Goal: Task Accomplishment & Management: Manage account settings

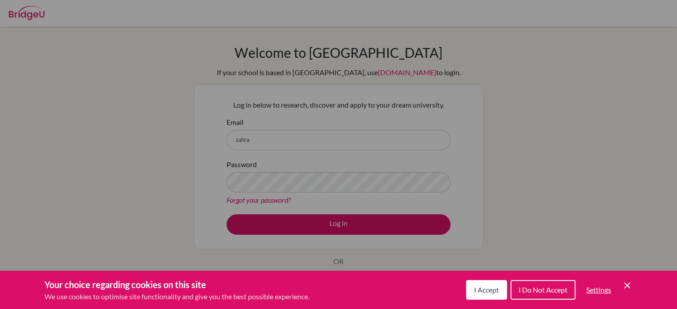
click at [328, 147] on div "Cookie Preferences" at bounding box center [338, 154] width 677 height 309
click at [288, 131] on div "Cookie Preferences" at bounding box center [338, 154] width 677 height 309
click at [502, 287] on button "I Accept" at bounding box center [486, 291] width 41 height 20
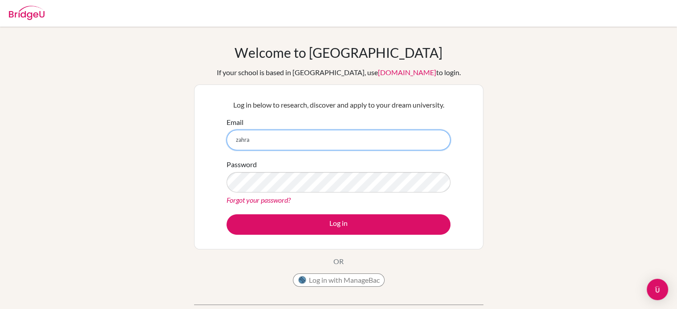
click at [334, 145] on input "zahra" at bounding box center [339, 140] width 224 height 20
type input "madamizahra1"
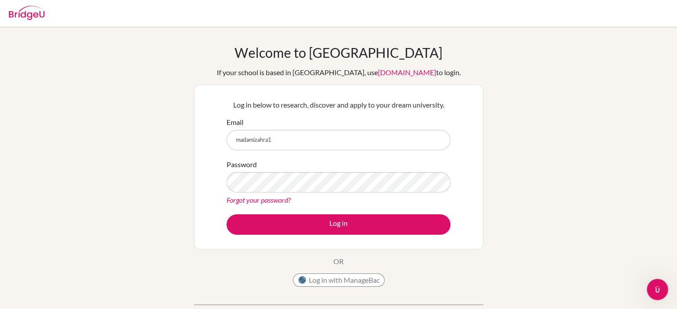
click at [264, 203] on link "Forgot your password?" at bounding box center [259, 200] width 64 height 8
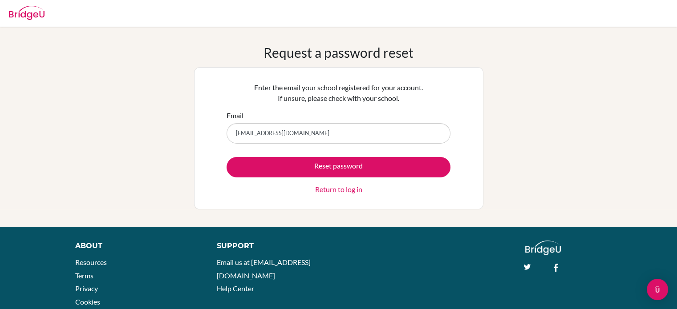
type input "madanizahra156@gamil.com"
click at [227, 157] on button "Reset password" at bounding box center [339, 167] width 224 height 20
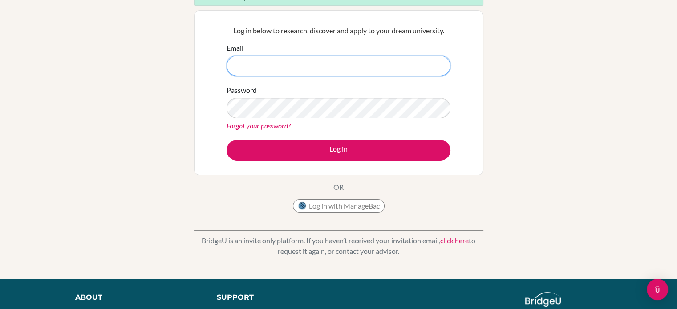
scroll to position [108, 0]
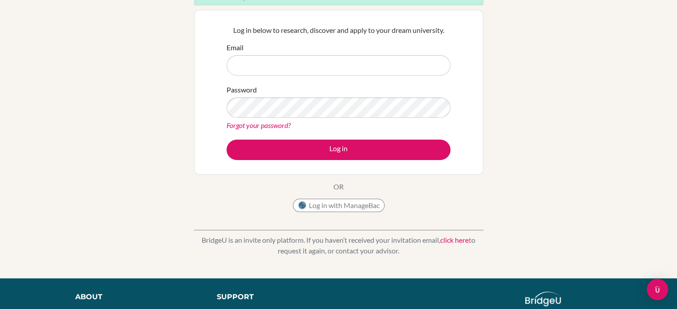
click at [275, 126] on link "Forgot your password?" at bounding box center [259, 125] width 64 height 8
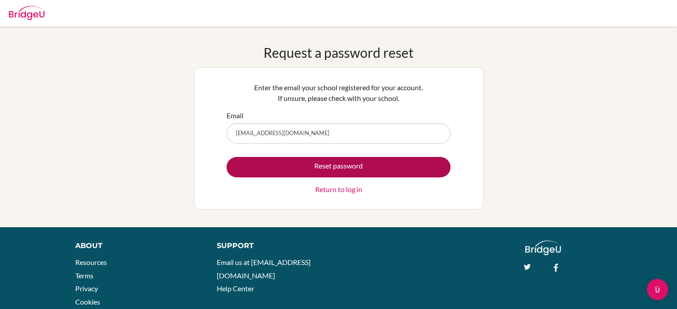
type input "[EMAIL_ADDRESS][DOMAIN_NAME]"
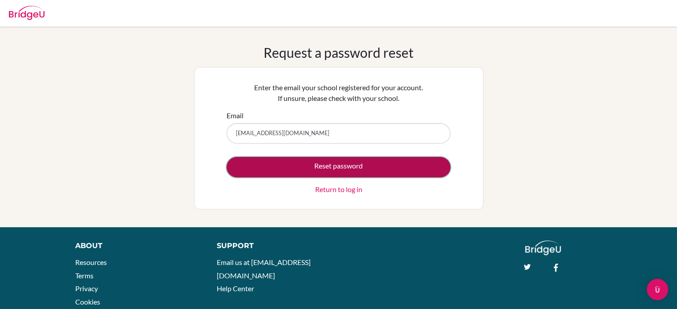
click at [333, 169] on button "Reset password" at bounding box center [339, 167] width 224 height 20
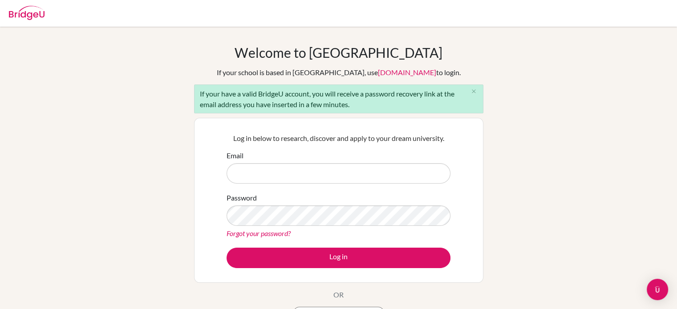
click at [267, 237] on link "Forgot your password?" at bounding box center [259, 233] width 64 height 8
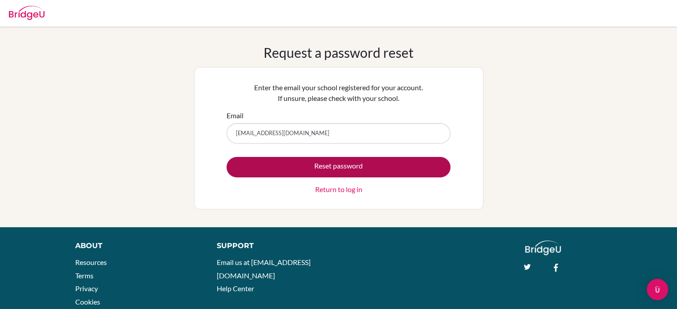
type input "[EMAIL_ADDRESS][DOMAIN_NAME]"
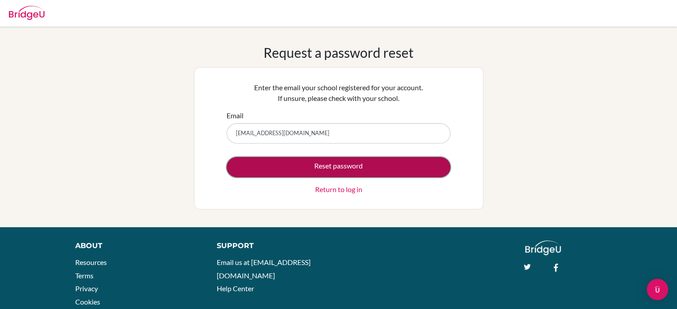
click at [334, 174] on button "Reset password" at bounding box center [339, 167] width 224 height 20
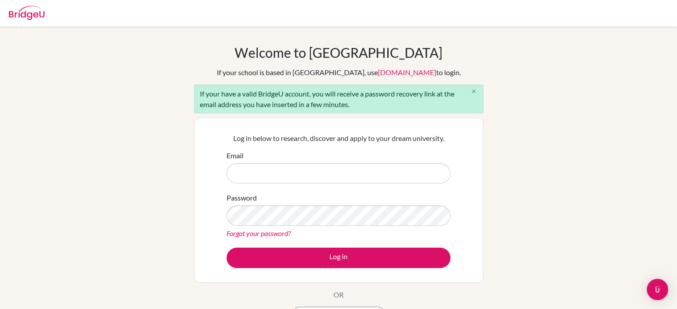
click at [476, 92] on icon "close" at bounding box center [474, 91] width 7 height 7
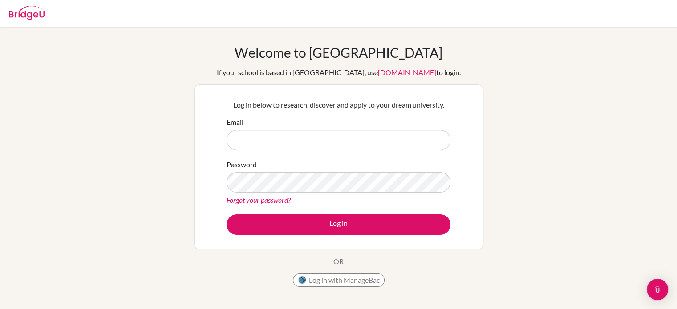
click at [34, 17] on img at bounding box center [27, 13] width 36 height 14
click at [24, 16] on img at bounding box center [27, 13] width 36 height 14
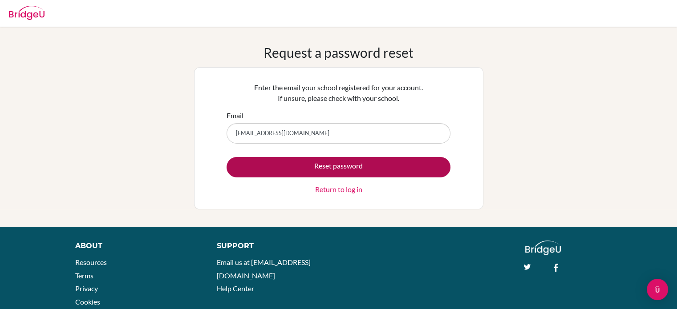
type input "[EMAIL_ADDRESS][DOMAIN_NAME]"
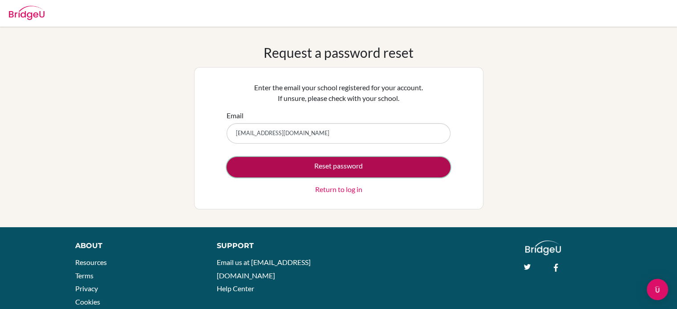
click at [301, 161] on button "Reset password" at bounding box center [339, 167] width 224 height 20
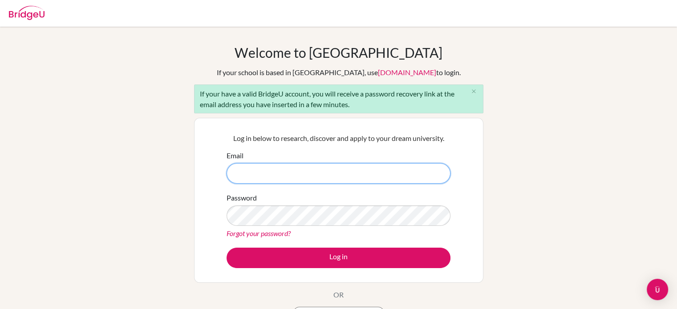
paste input "[EMAIL_ADDRESS][DOMAIN_NAME]"
type input "[EMAIL_ADDRESS][DOMAIN_NAME]"
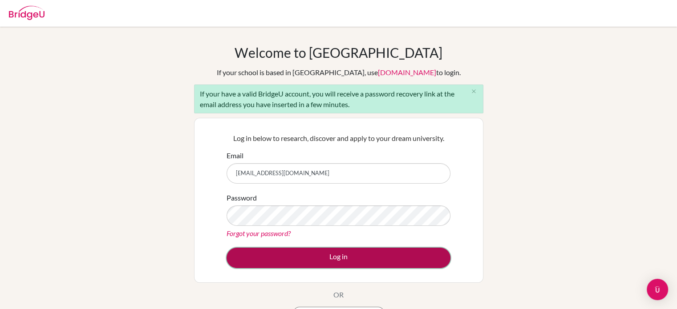
click at [303, 252] on button "Log in" at bounding box center [339, 258] width 224 height 20
